Goal: Communication & Community: Share content

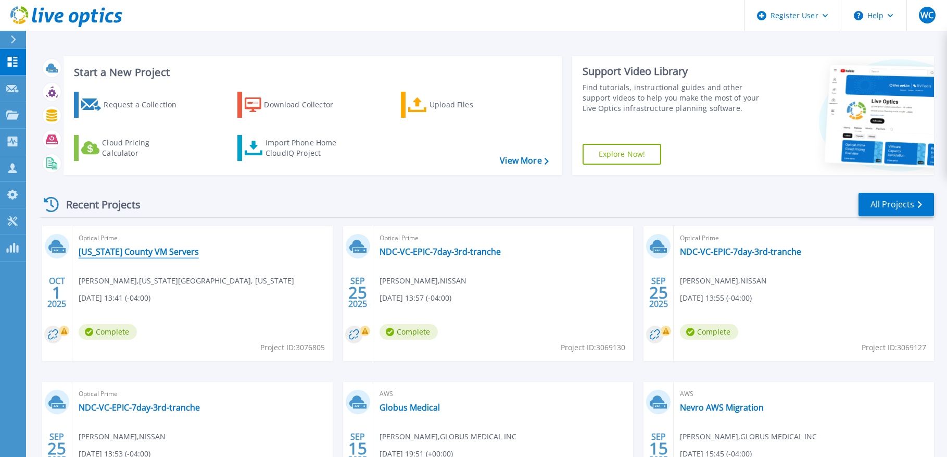
click at [104, 252] on link "[US_STATE] County VM Servers" at bounding box center [139, 251] width 120 height 10
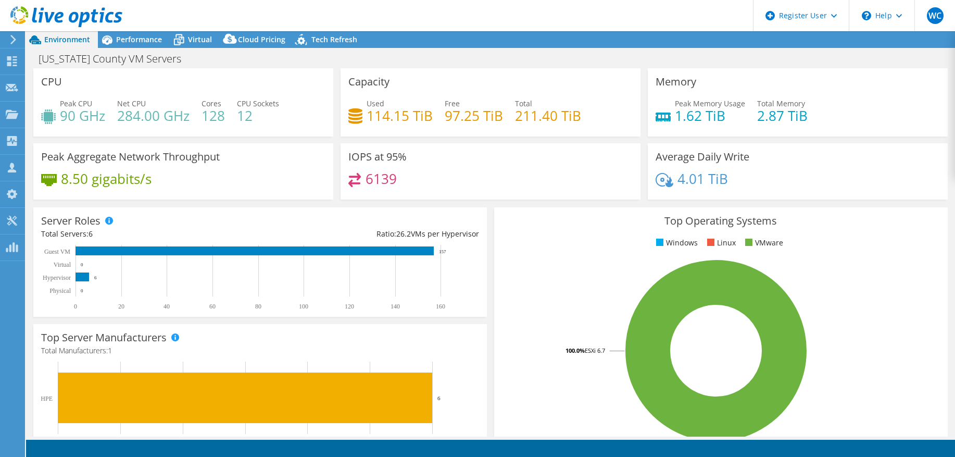
select select "USD"
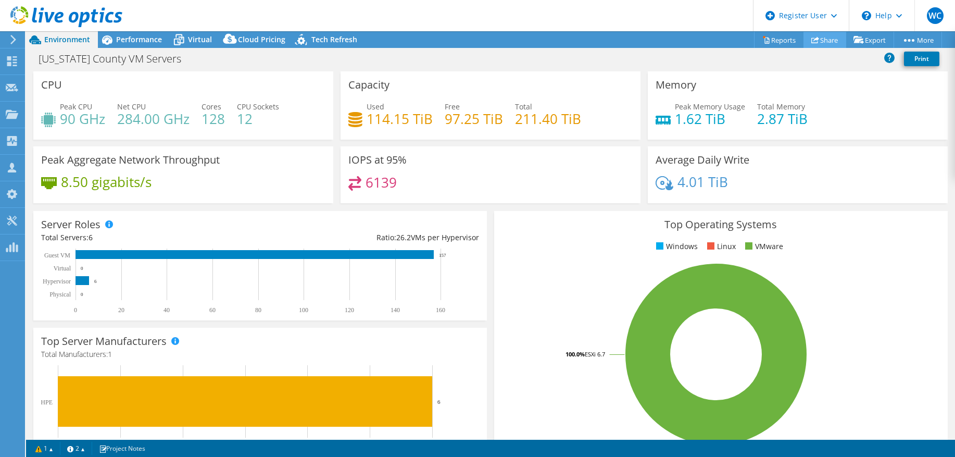
click at [822, 34] on link "Share" at bounding box center [825, 40] width 43 height 16
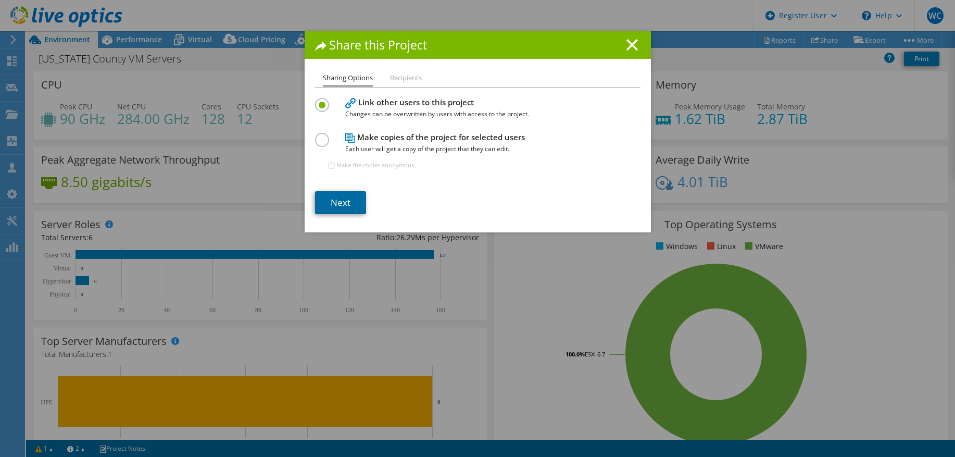
click at [333, 201] on link "Next" at bounding box center [340, 202] width 51 height 23
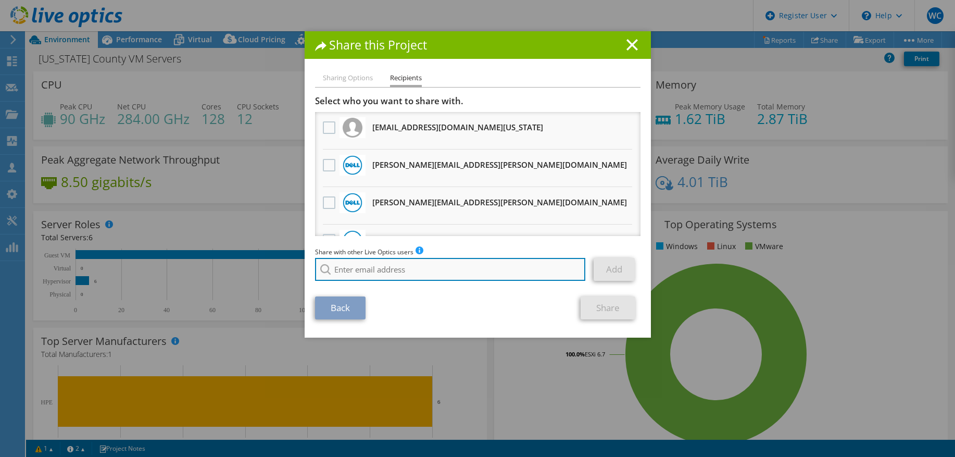
click at [355, 265] on input "search" at bounding box center [450, 269] width 271 height 23
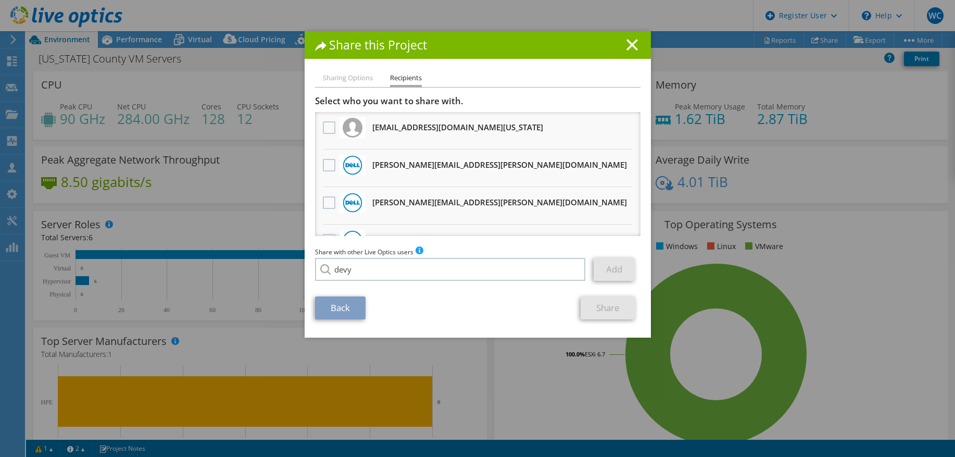
click at [356, 279] on li "[PERSON_NAME][EMAIL_ADDRESS][DOMAIN_NAME]" at bounding box center [396, 276] width 163 height 13
type input "[PERSON_NAME][EMAIL_ADDRESS][DOMAIN_NAME]"
click at [608, 268] on link "Add" at bounding box center [614, 269] width 41 height 23
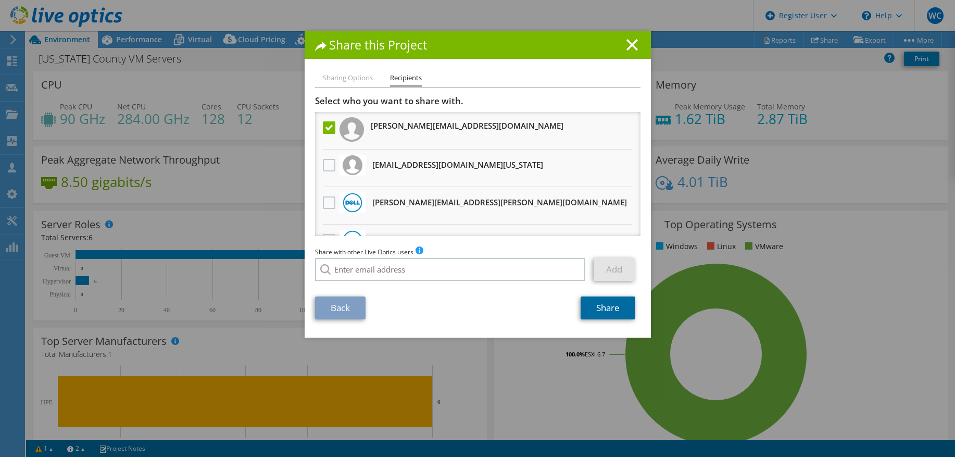
click at [598, 309] on link "Share" at bounding box center [608, 307] width 55 height 23
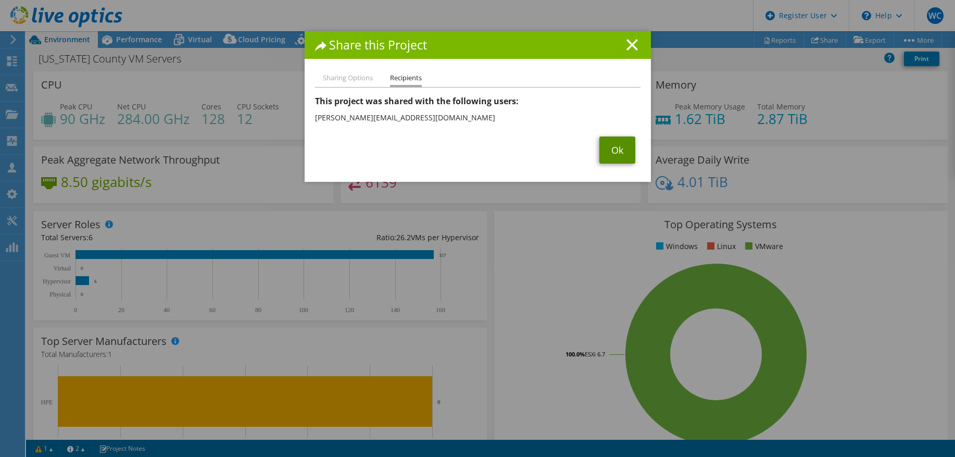
click at [622, 147] on link "Ok" at bounding box center [618, 149] width 36 height 27
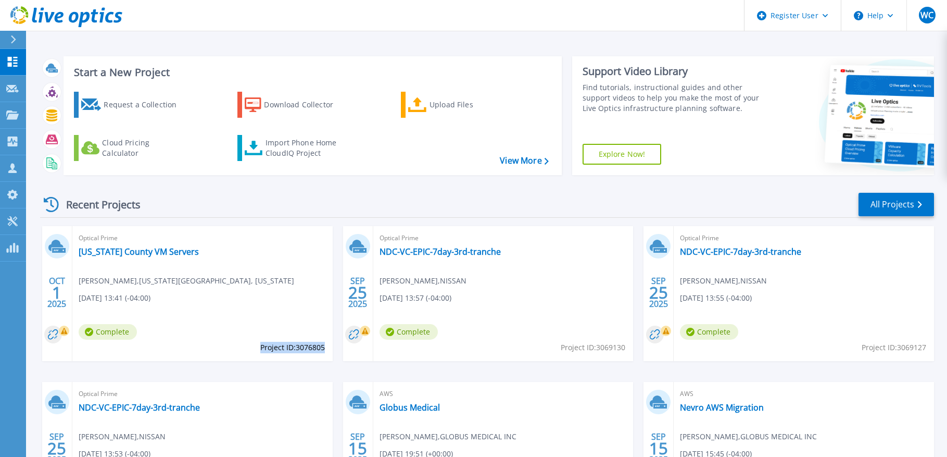
drag, startPoint x: 323, startPoint y: 348, endPoint x: 261, endPoint y: 351, distance: 62.0
click at [261, 351] on span "Project ID: 3076805" at bounding box center [292, 347] width 65 height 11
copy span "Project ID: 3076805"
